Goal: Task Accomplishment & Management: Use online tool/utility

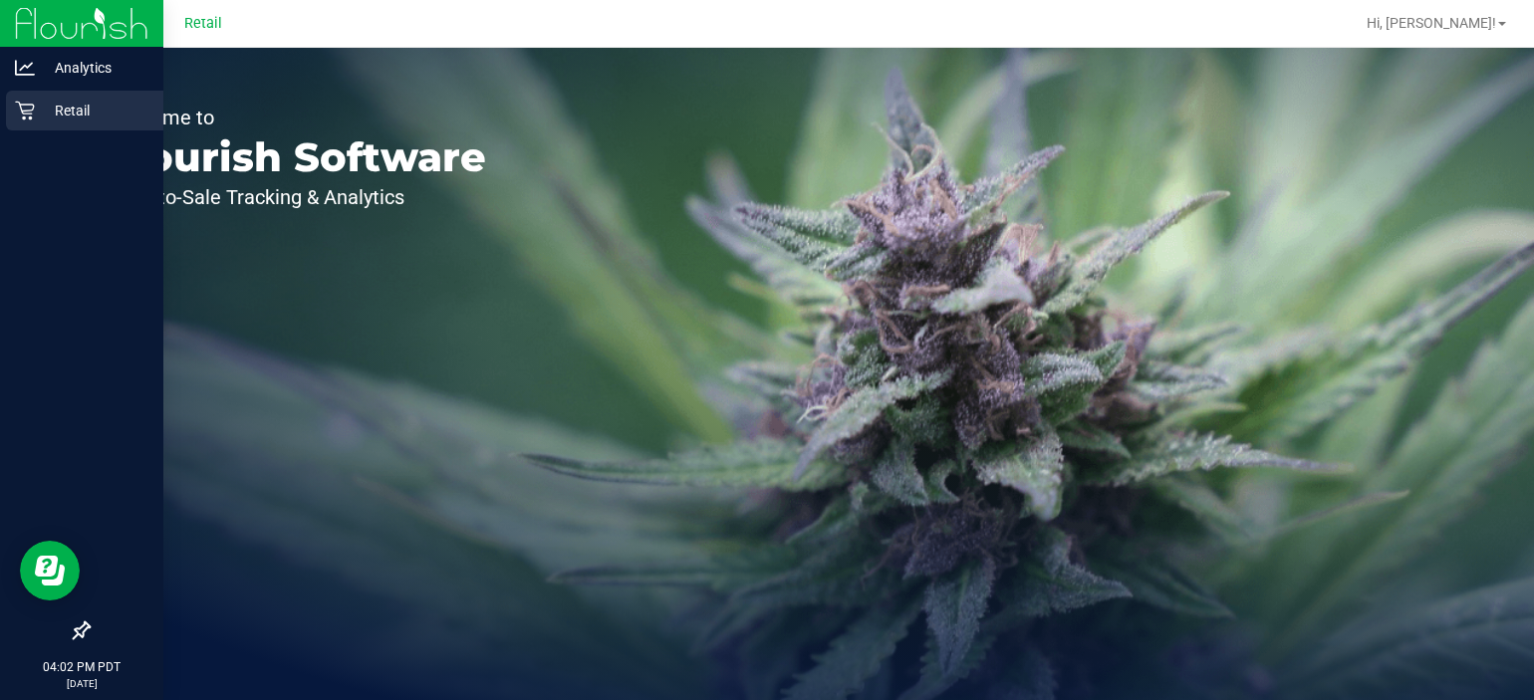
click at [35, 110] on p "Retail" at bounding box center [95, 111] width 120 height 24
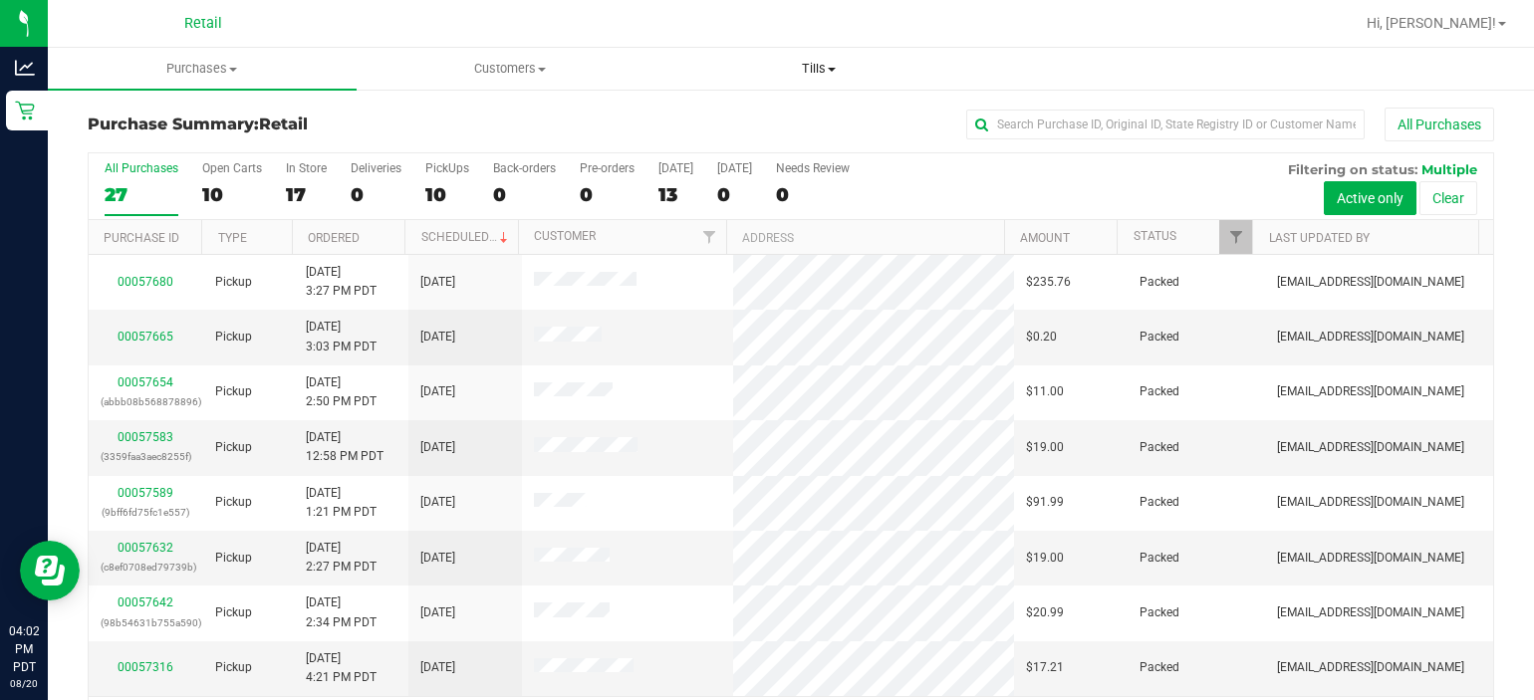
click at [844, 64] on span "Tills" at bounding box center [819, 69] width 307 height 18
click at [757, 112] on span "Manage tills" at bounding box center [732, 120] width 135 height 17
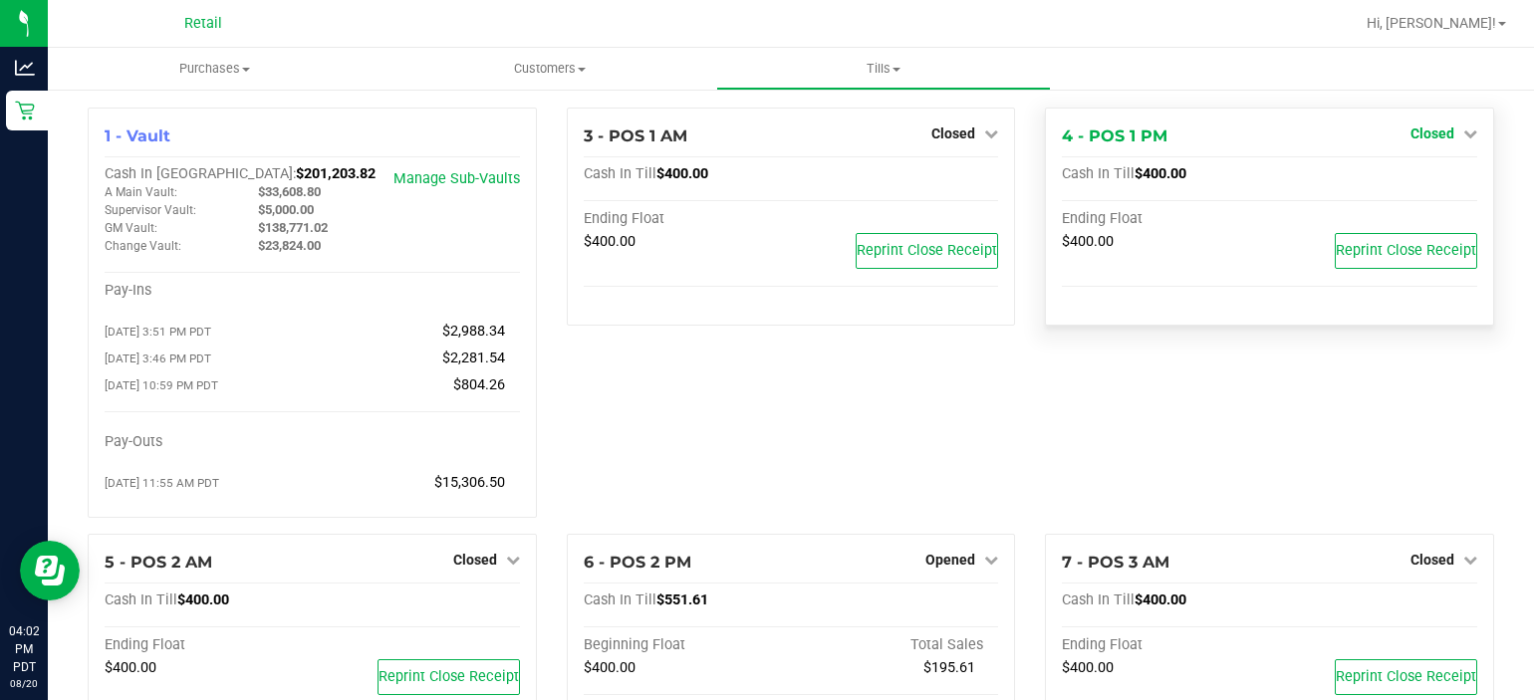
click at [1464, 140] on icon at bounding box center [1471, 134] width 14 height 14
click at [1427, 178] on link "Open Till" at bounding box center [1432, 175] width 53 height 16
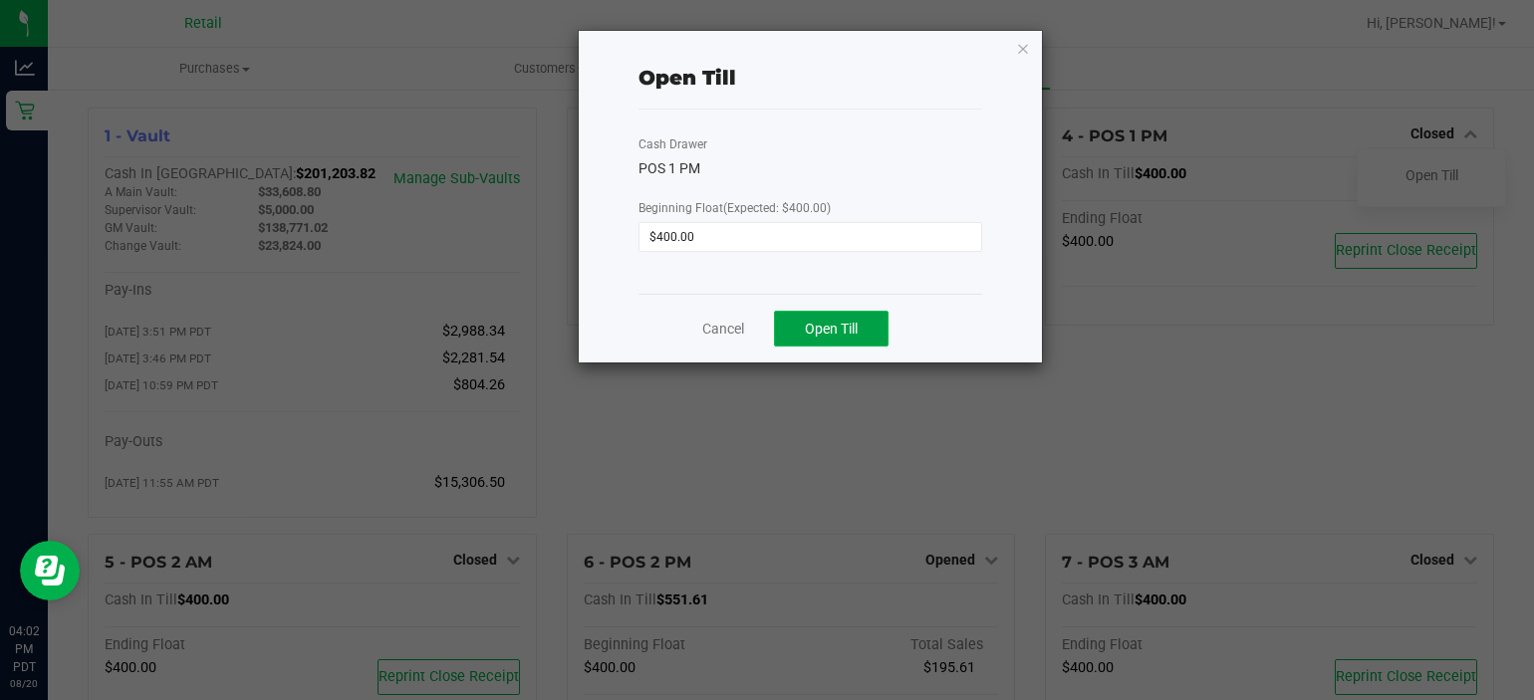
click at [833, 335] on span "Open Till" at bounding box center [831, 329] width 53 height 16
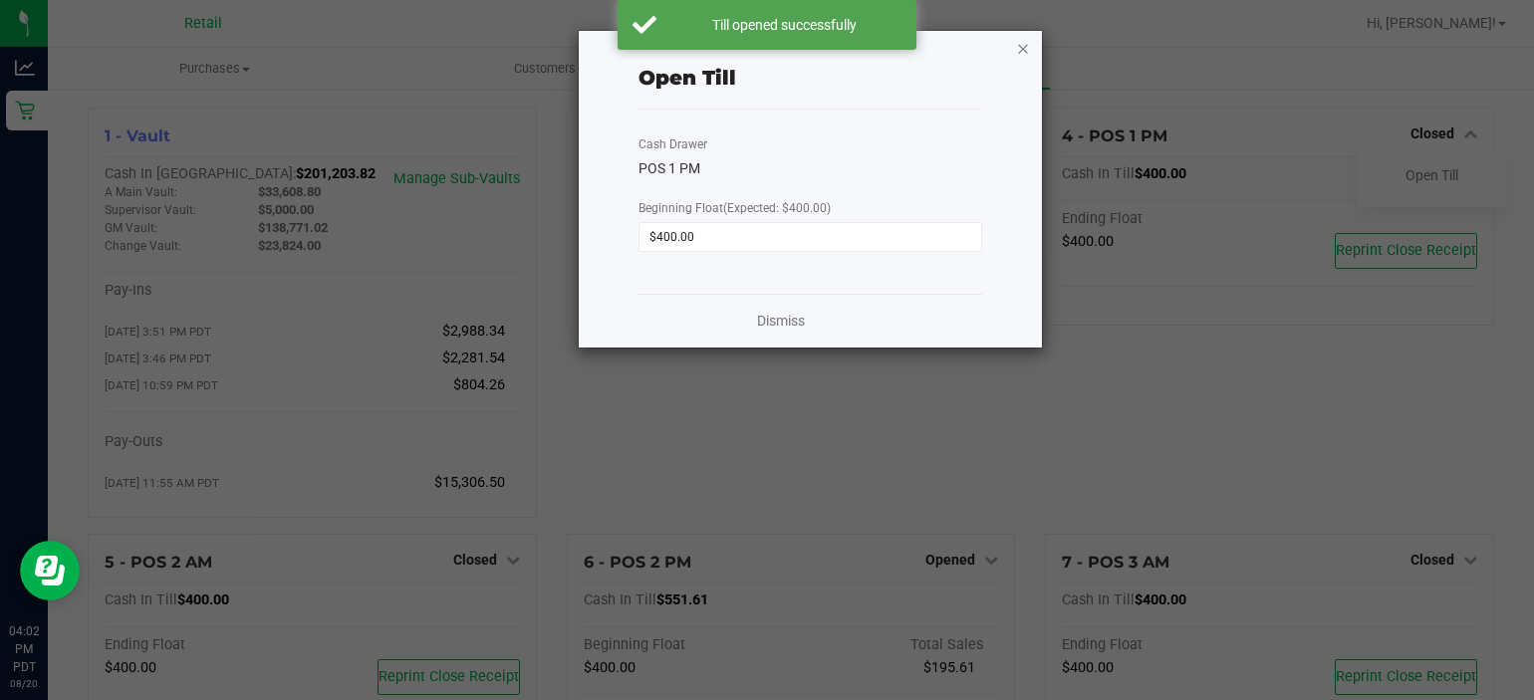
click at [1022, 56] on icon "button" at bounding box center [1023, 48] width 14 height 24
